Goal: Task Accomplishment & Management: Use online tool/utility

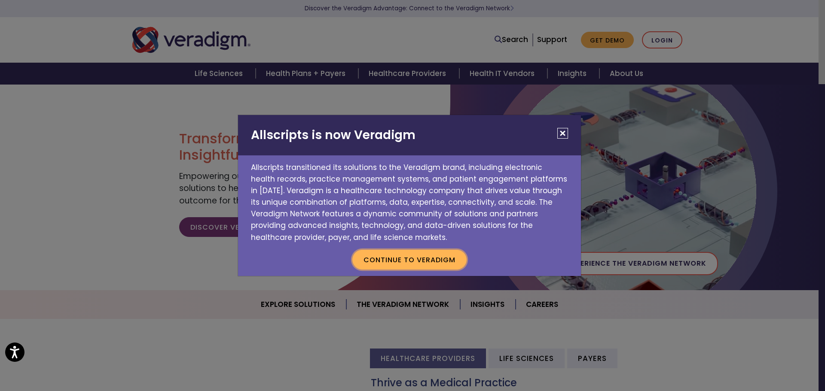
drag, startPoint x: 430, startPoint y: 270, endPoint x: 432, endPoint y: 265, distance: 5.2
click at [430, 268] on p "Continue to Veradigm" at bounding box center [409, 260] width 343 height 33
click at [438, 255] on button "Continue to Veradigm" at bounding box center [409, 260] width 114 height 20
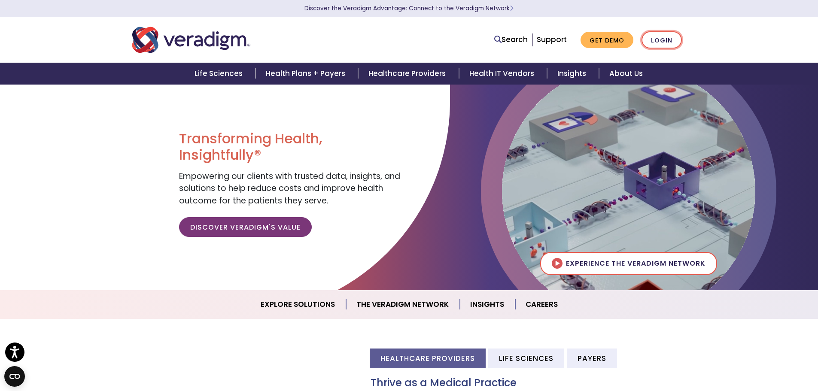
click at [665, 36] on link "Login" at bounding box center [662, 40] width 40 height 18
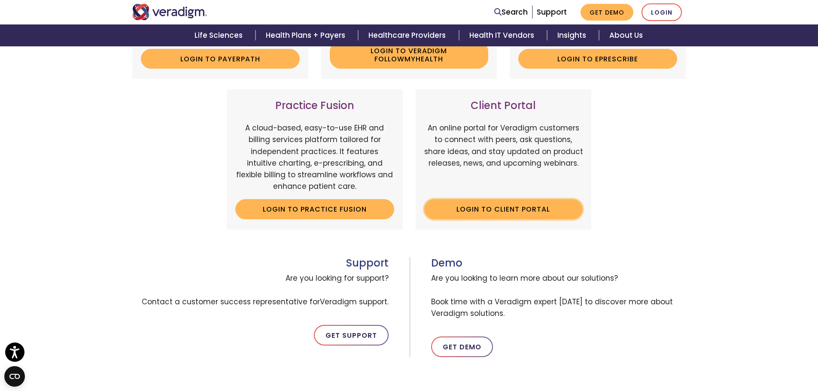
click at [502, 211] on link "Login to Client Portal" at bounding box center [503, 209] width 159 height 20
